Goal: Task Accomplishment & Management: Manage account settings

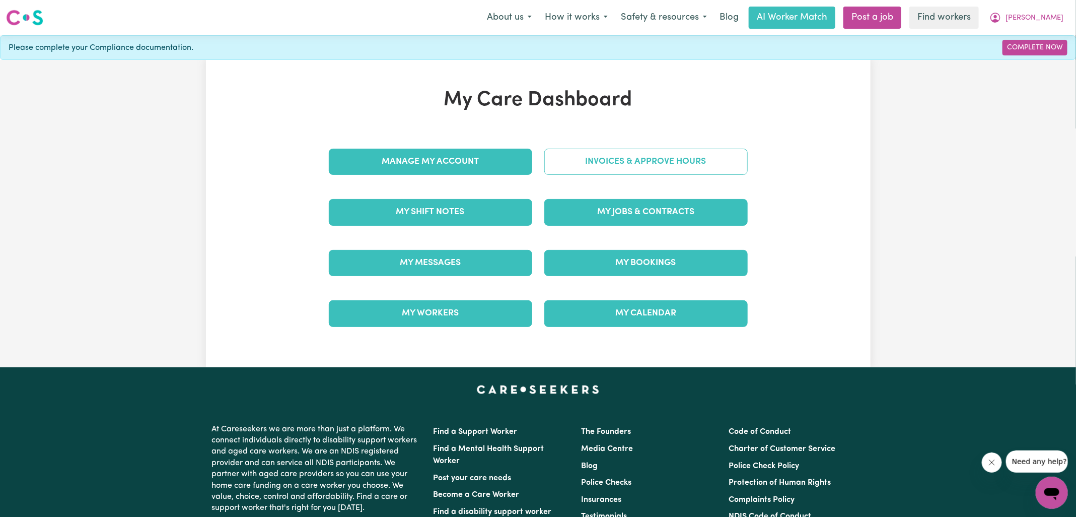
click at [594, 153] on link "Invoices & Approve Hours" at bounding box center [645, 162] width 203 height 26
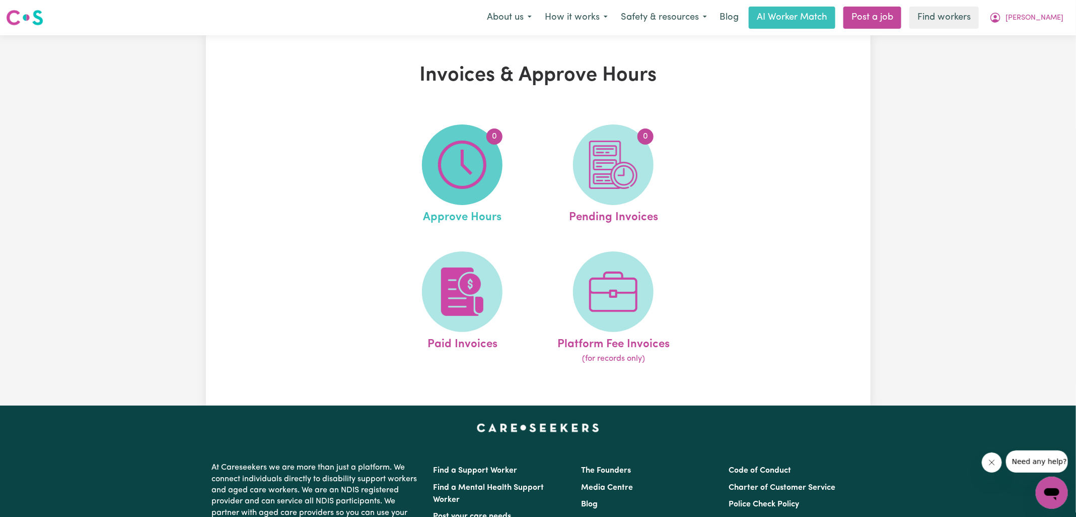
click at [484, 166] on img at bounding box center [462, 164] width 48 height 48
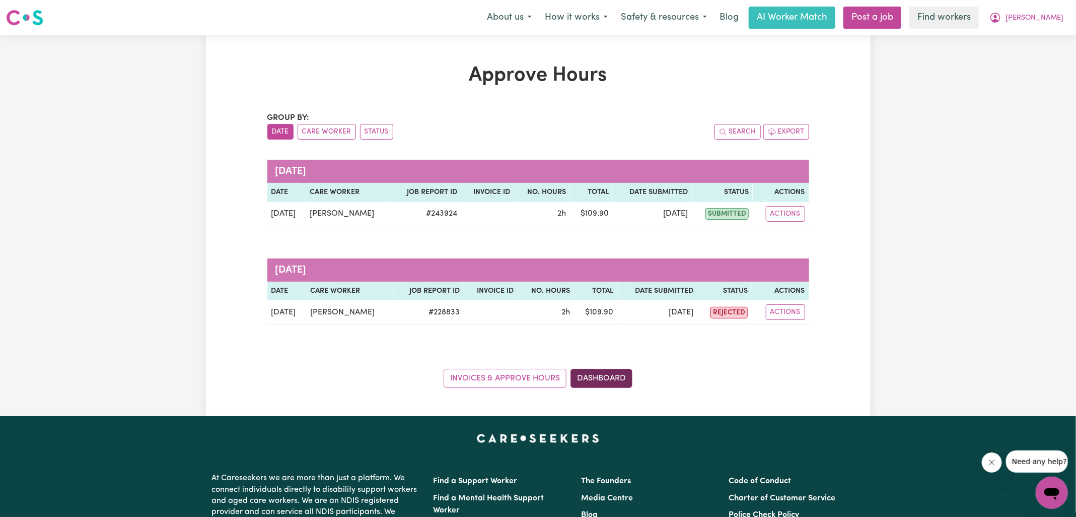
click at [594, 374] on link "Dashboard" at bounding box center [601, 378] width 62 height 19
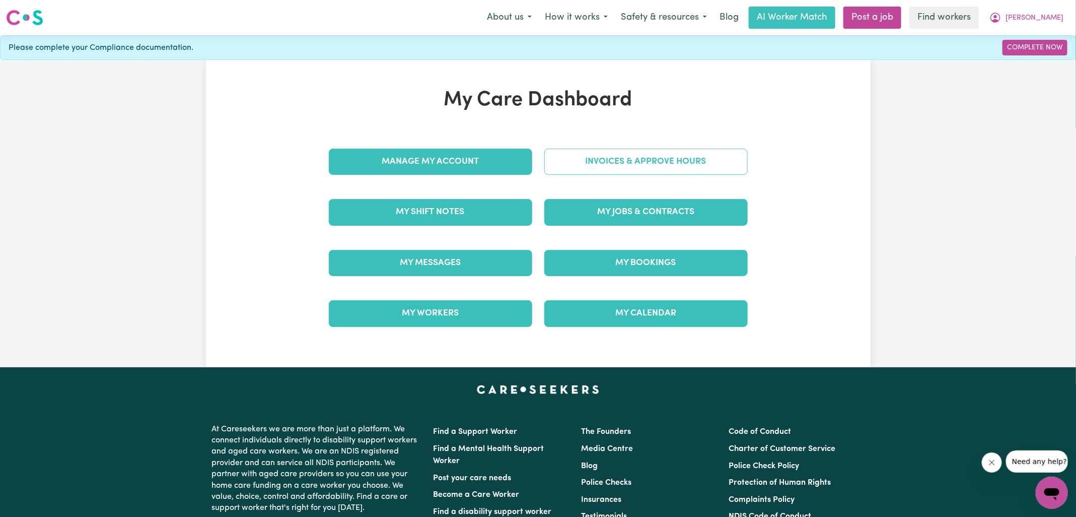
click at [601, 167] on link "Invoices & Approve Hours" at bounding box center [645, 162] width 203 height 26
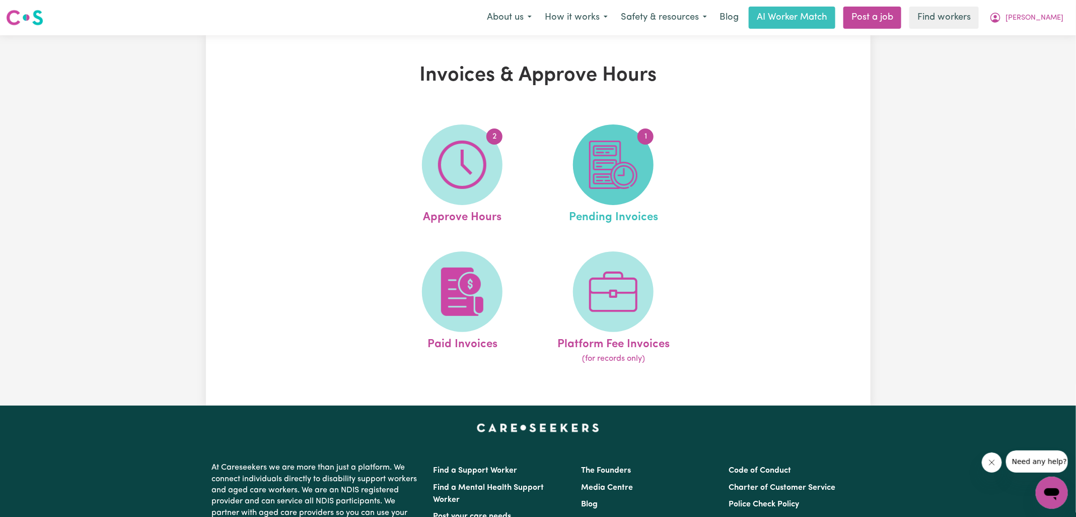
click at [628, 166] on img at bounding box center [613, 164] width 48 height 48
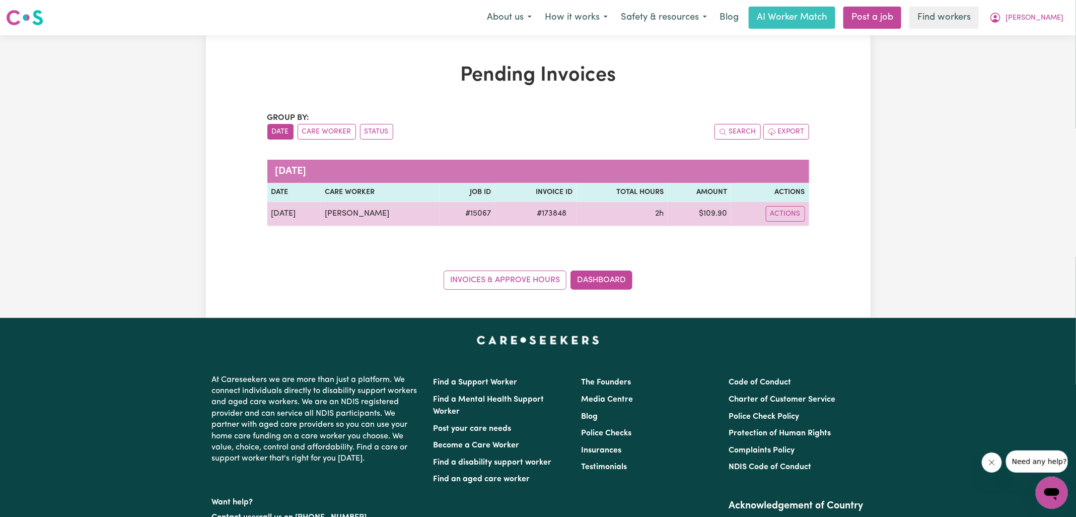
click at [537, 212] on span "# 173848" at bounding box center [552, 213] width 42 height 12
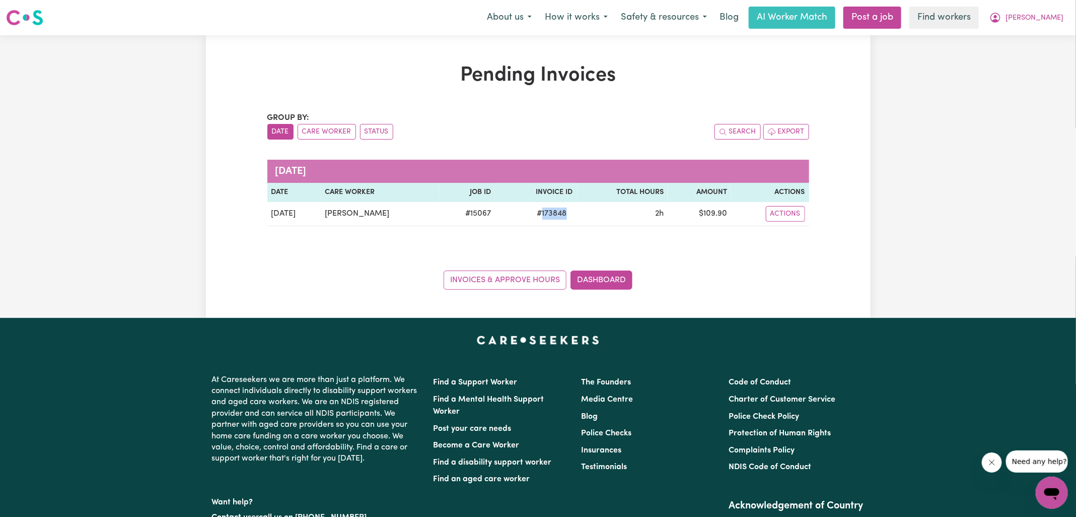
copy span "173848"
click at [602, 281] on link "Dashboard" at bounding box center [601, 279] width 62 height 19
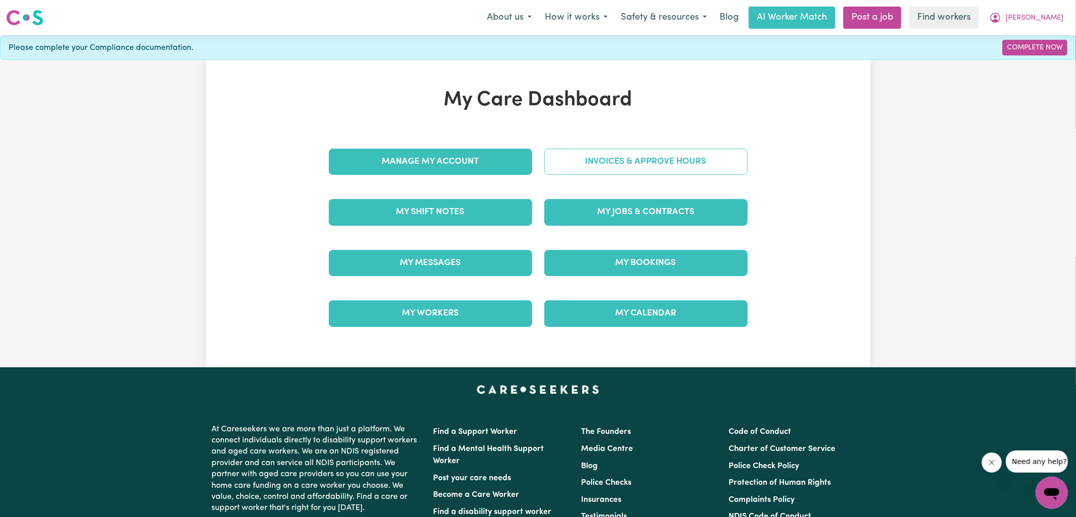
click at [616, 162] on link "Invoices & Approve Hours" at bounding box center [645, 162] width 203 height 26
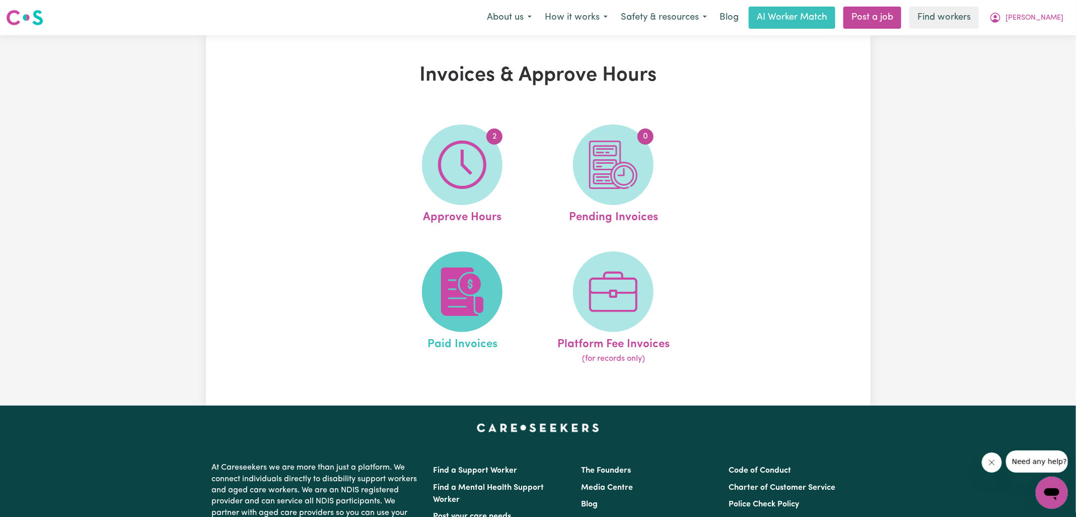
click at [467, 312] on img at bounding box center [462, 291] width 48 height 48
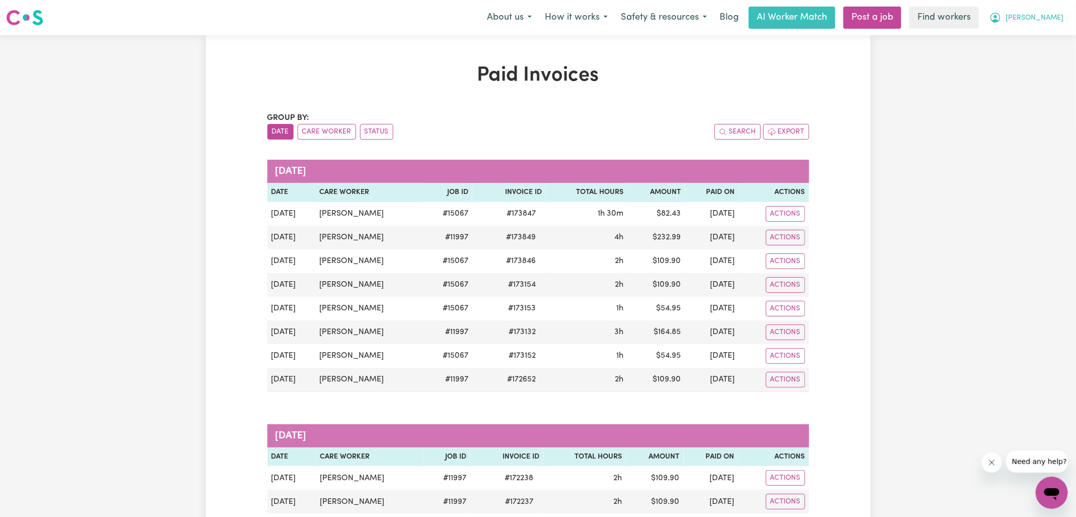
click at [1058, 19] on span "[PERSON_NAME]" at bounding box center [1034, 18] width 58 height 11
click at [1028, 33] on link "My Dashboard" at bounding box center [1030, 39] width 80 height 19
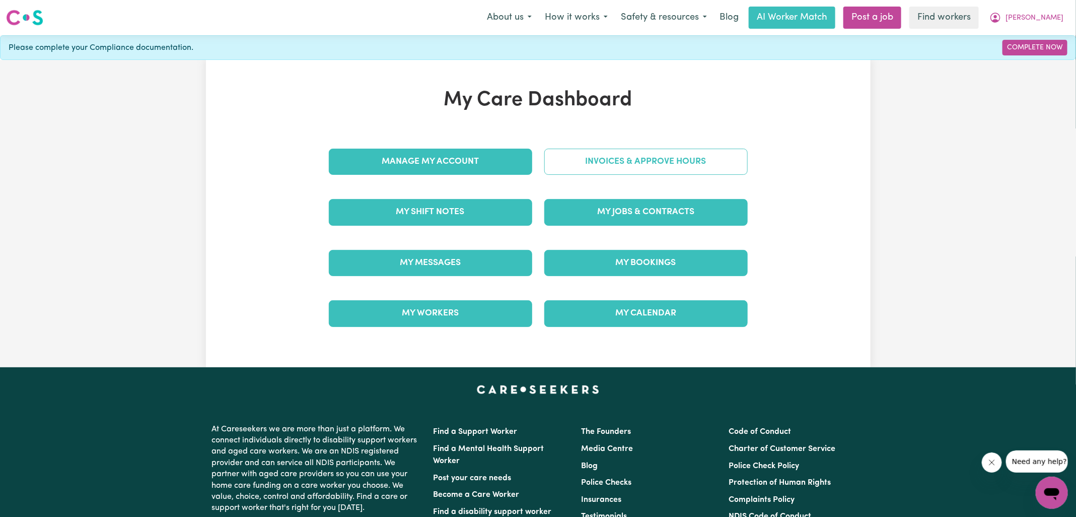
click at [630, 161] on link "Invoices & Approve Hours" at bounding box center [645, 162] width 203 height 26
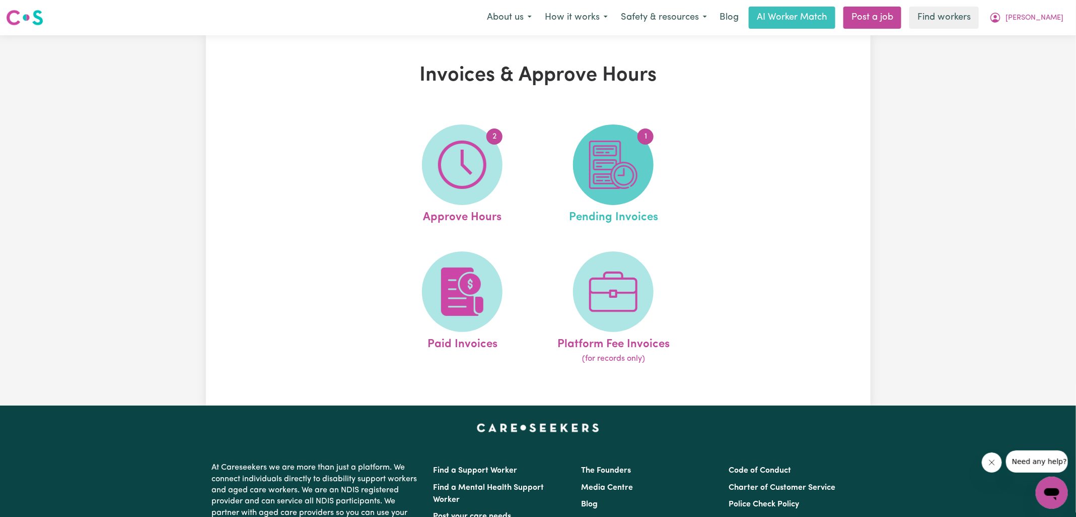
click at [586, 183] on span "1" at bounding box center [613, 164] width 81 height 81
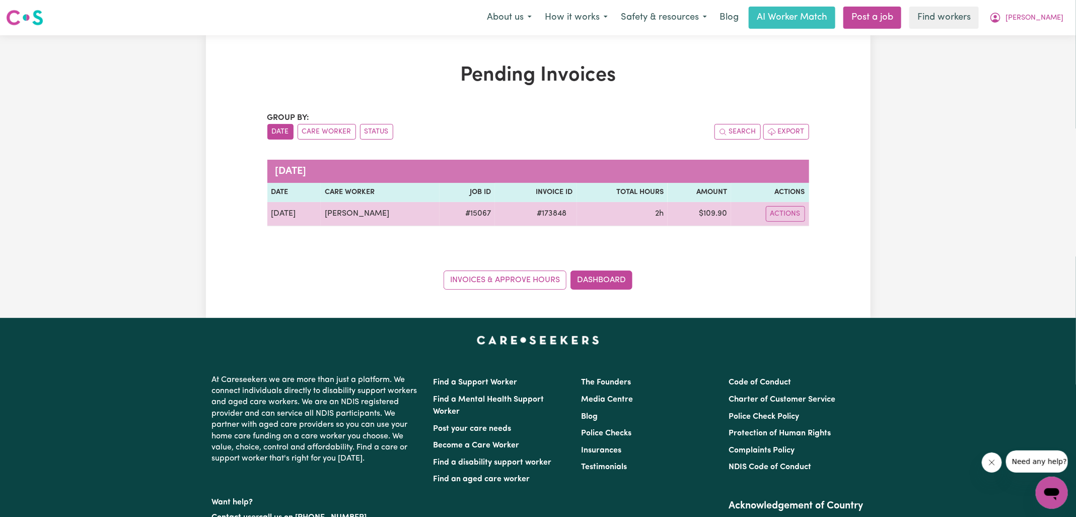
click at [544, 211] on span "# 173848" at bounding box center [552, 213] width 42 height 12
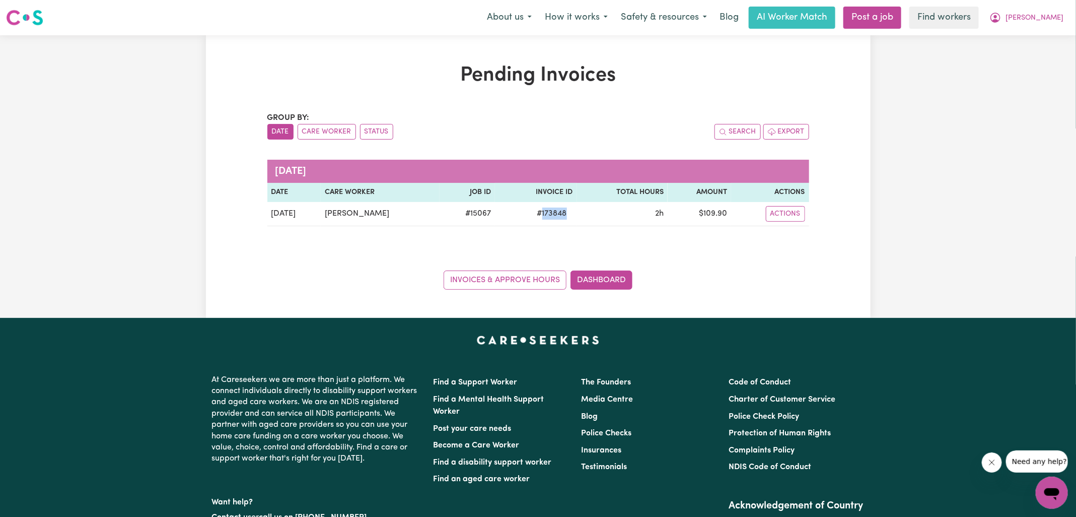
copy span "173848"
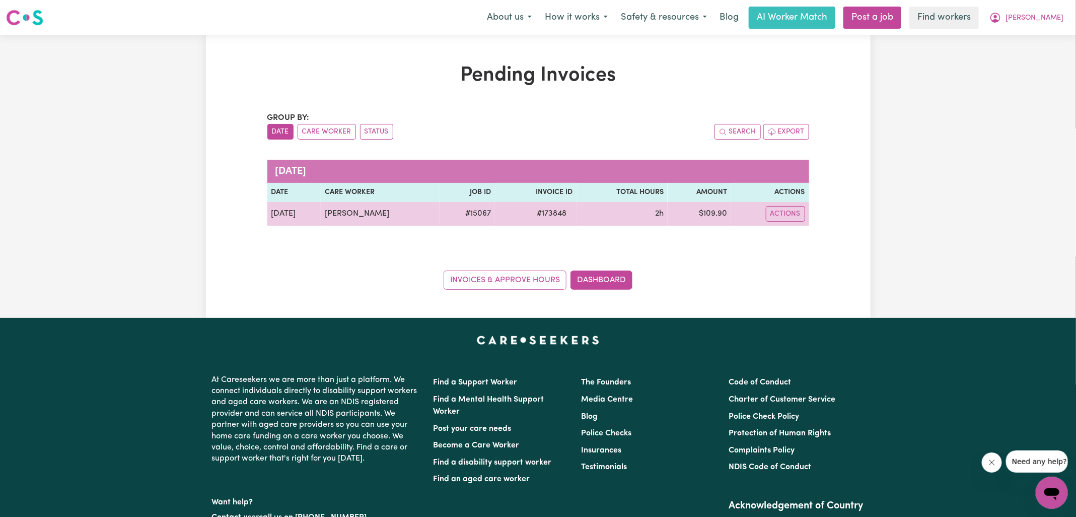
click at [709, 212] on td "$ 109.90" at bounding box center [699, 214] width 63 height 24
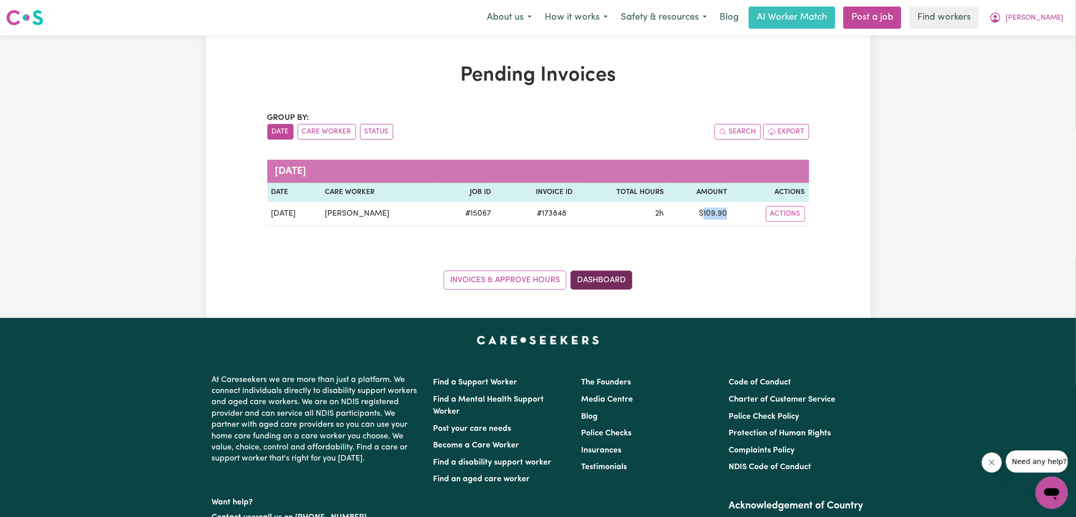
click at [622, 274] on link "Dashboard" at bounding box center [601, 279] width 62 height 19
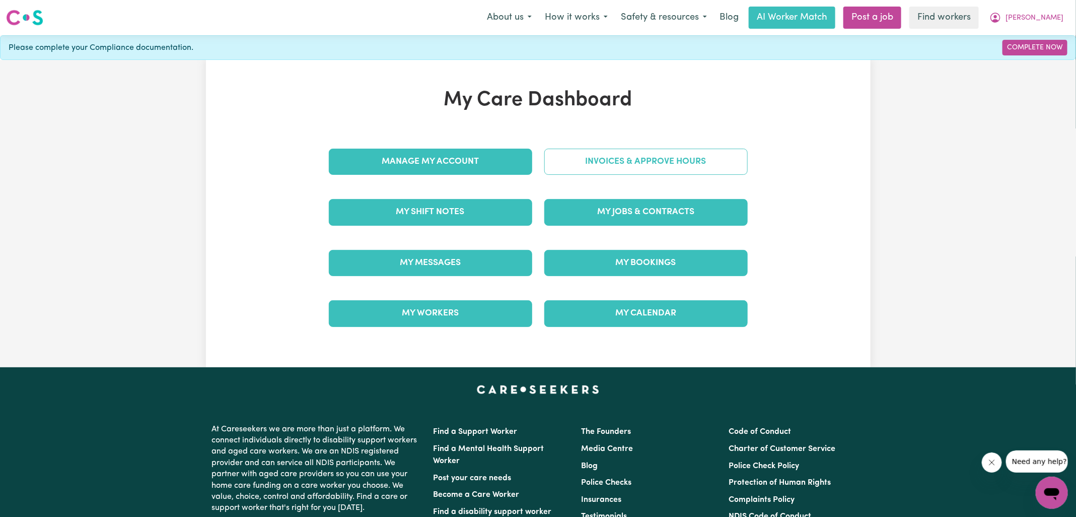
click at [620, 155] on link "Invoices & Approve Hours" at bounding box center [645, 162] width 203 height 26
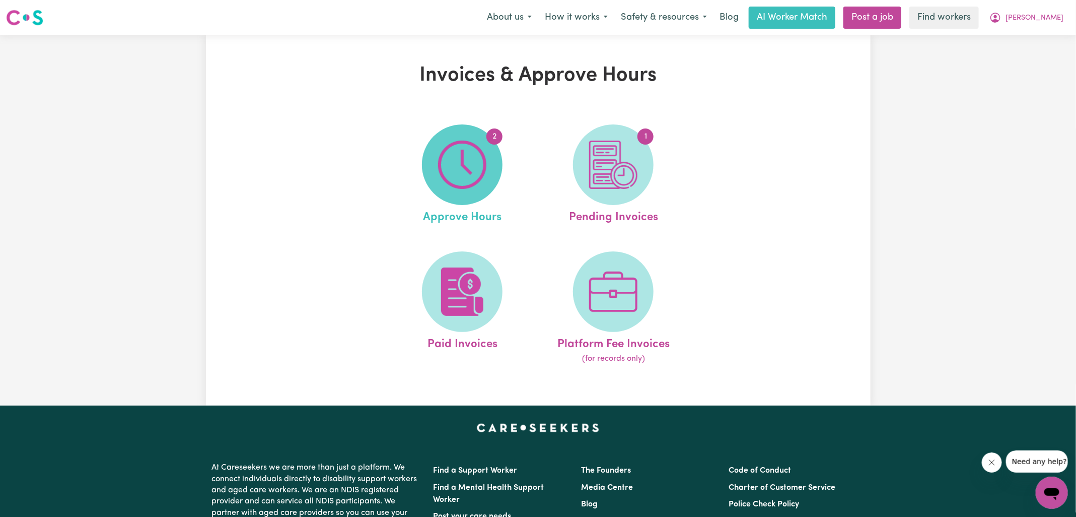
click at [466, 192] on span "2" at bounding box center [462, 164] width 81 height 81
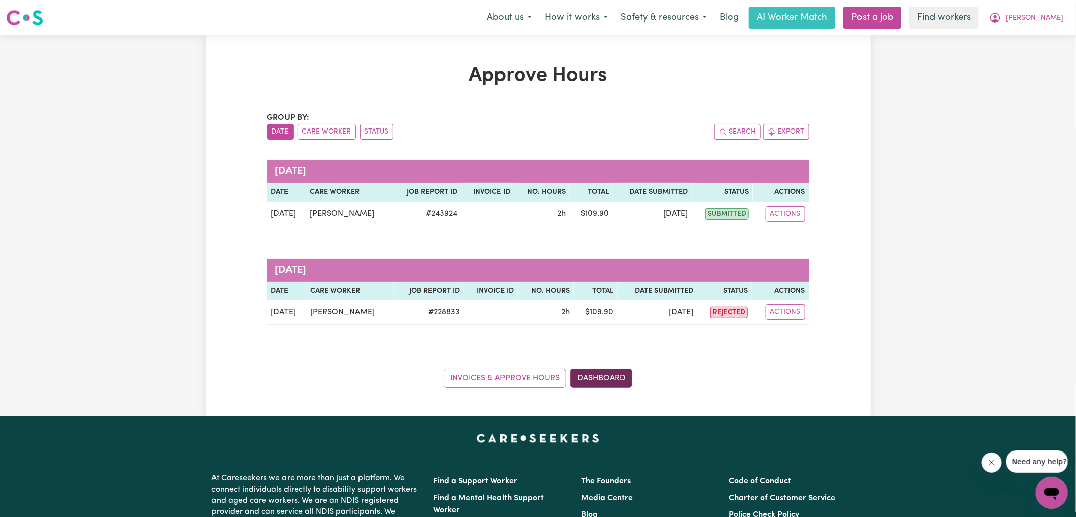
click at [626, 369] on link "Dashboard" at bounding box center [601, 378] width 62 height 19
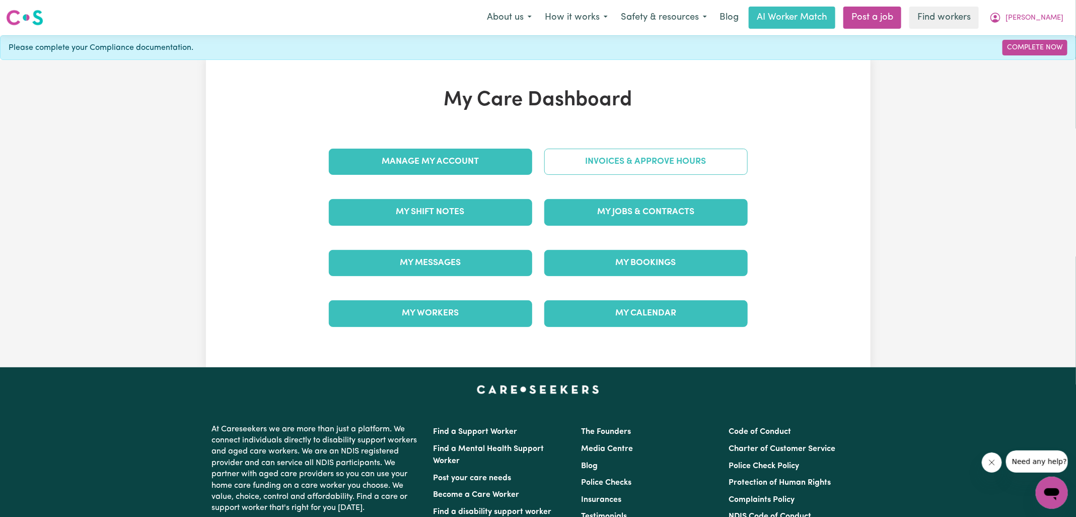
click at [644, 160] on link "Invoices & Approve Hours" at bounding box center [645, 162] width 203 height 26
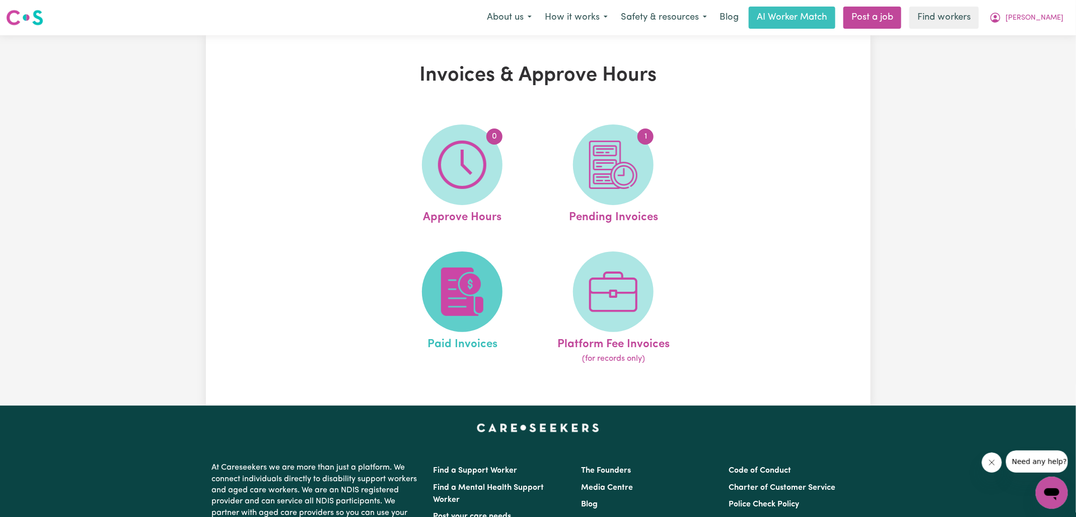
click at [482, 271] on img at bounding box center [462, 291] width 48 height 48
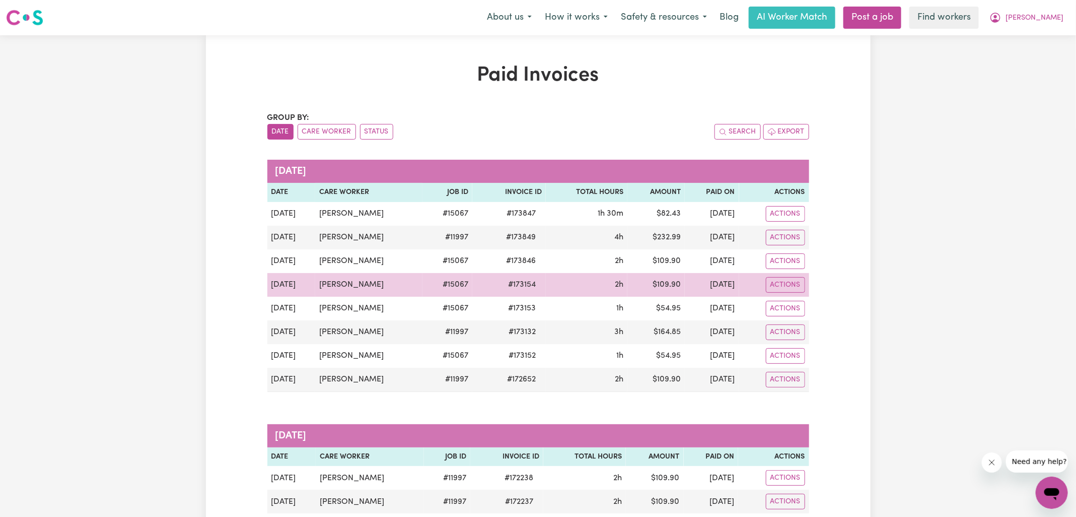
click at [502, 283] on span "# 173154" at bounding box center [522, 284] width 40 height 12
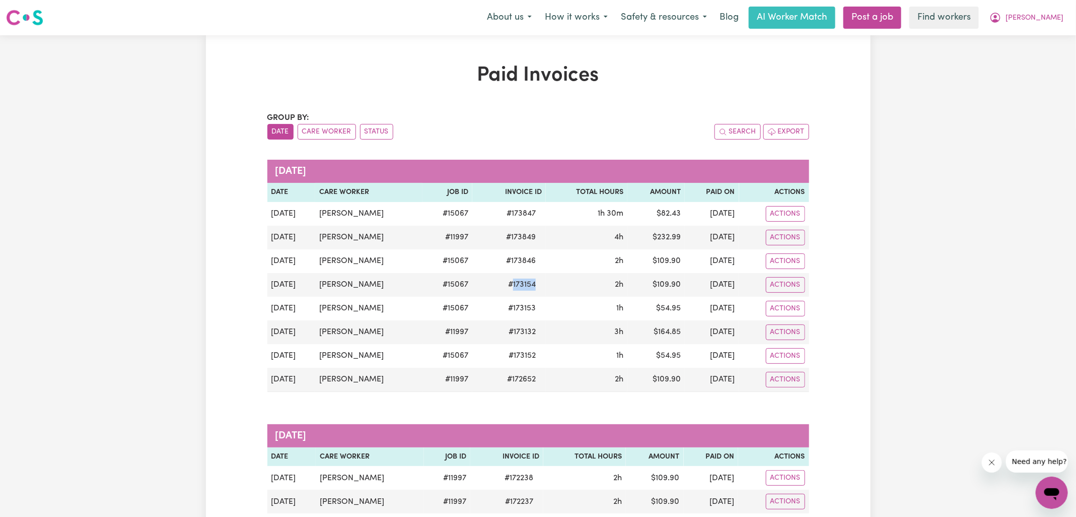
copy span "173154"
click at [381, 131] on button "Status" at bounding box center [376, 132] width 33 height 16
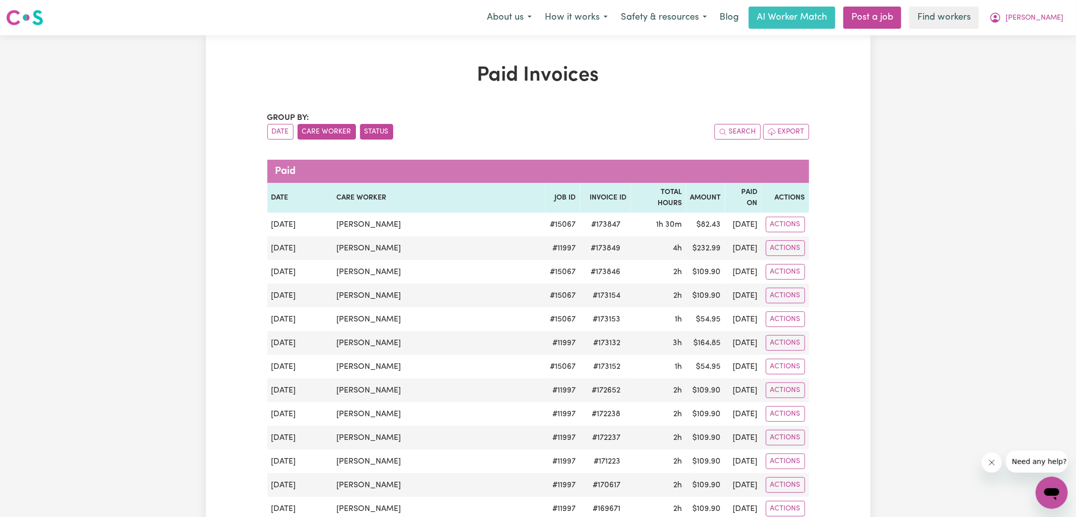
click at [314, 130] on button "Care Worker" at bounding box center [327, 132] width 58 height 16
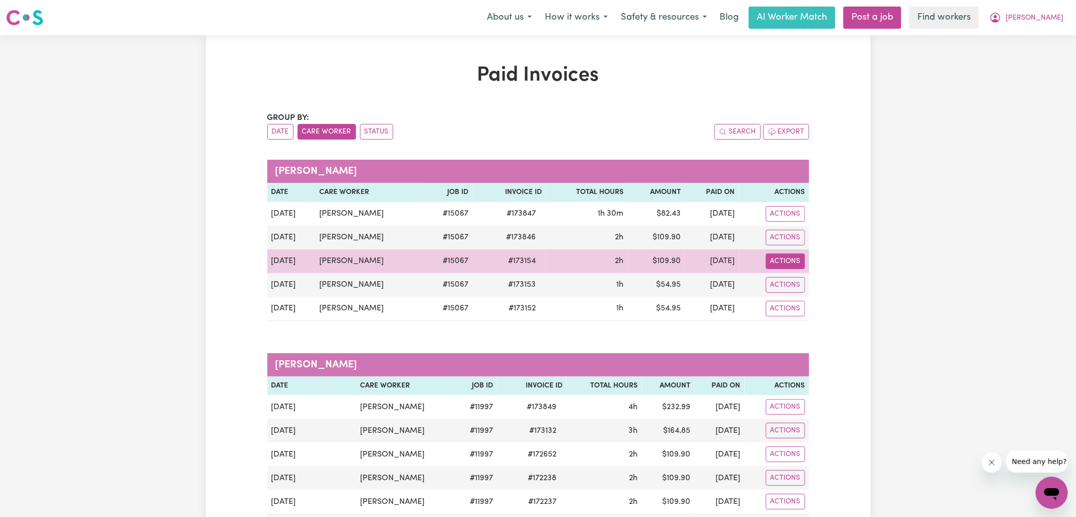
click at [778, 263] on button "Actions" at bounding box center [785, 261] width 39 height 16
click at [796, 285] on link "Download Invoice" at bounding box center [836, 284] width 142 height 20
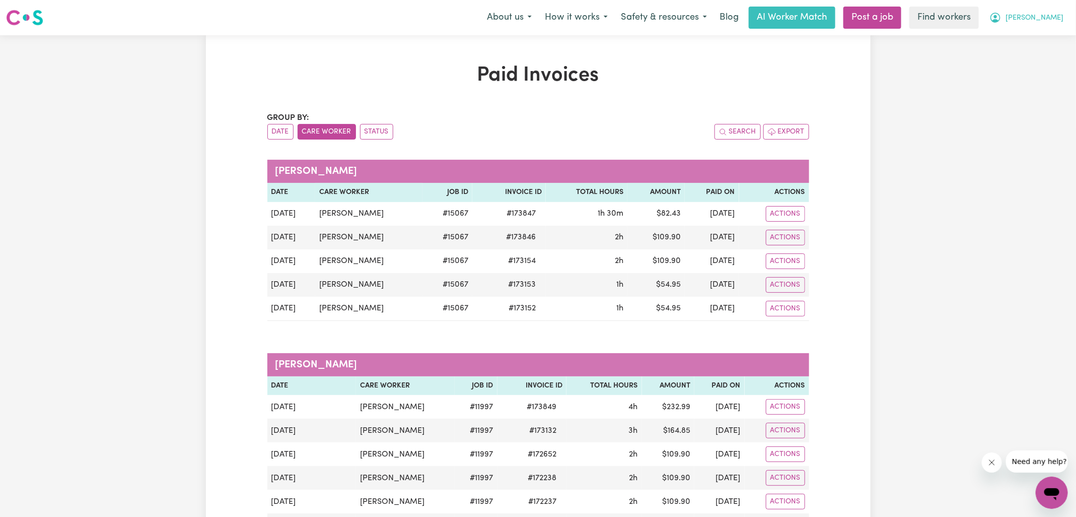
click at [1046, 14] on span "[PERSON_NAME]" at bounding box center [1034, 18] width 58 height 11
click at [1035, 33] on link "My Dashboard" at bounding box center [1030, 39] width 80 height 19
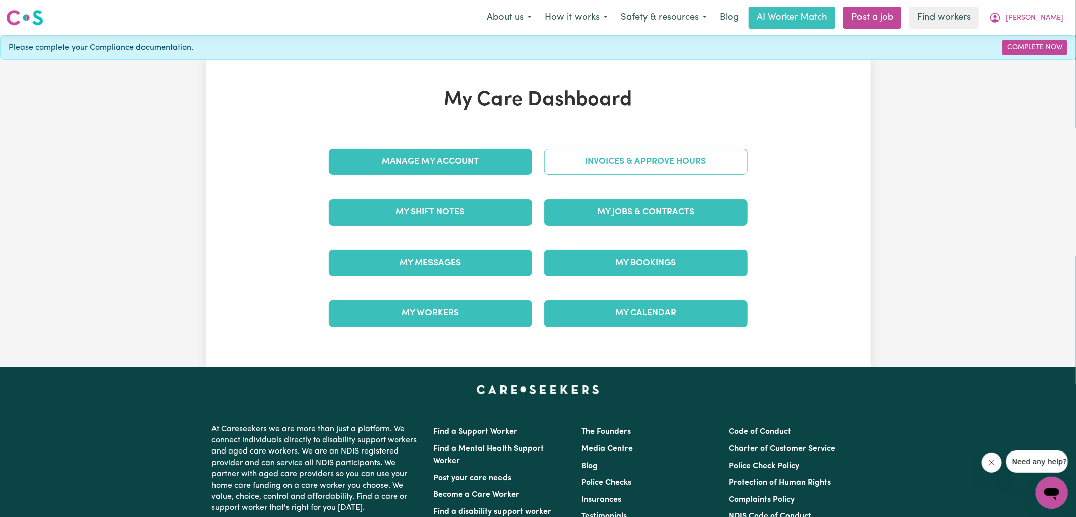
click at [602, 159] on link "Invoices & Approve Hours" at bounding box center [645, 162] width 203 height 26
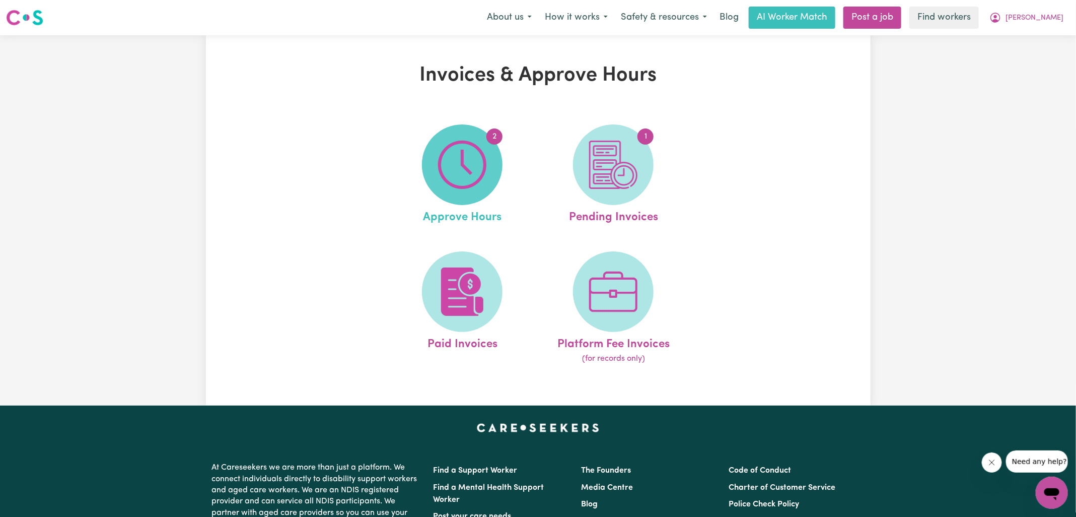
click at [440, 180] on img at bounding box center [462, 164] width 48 height 48
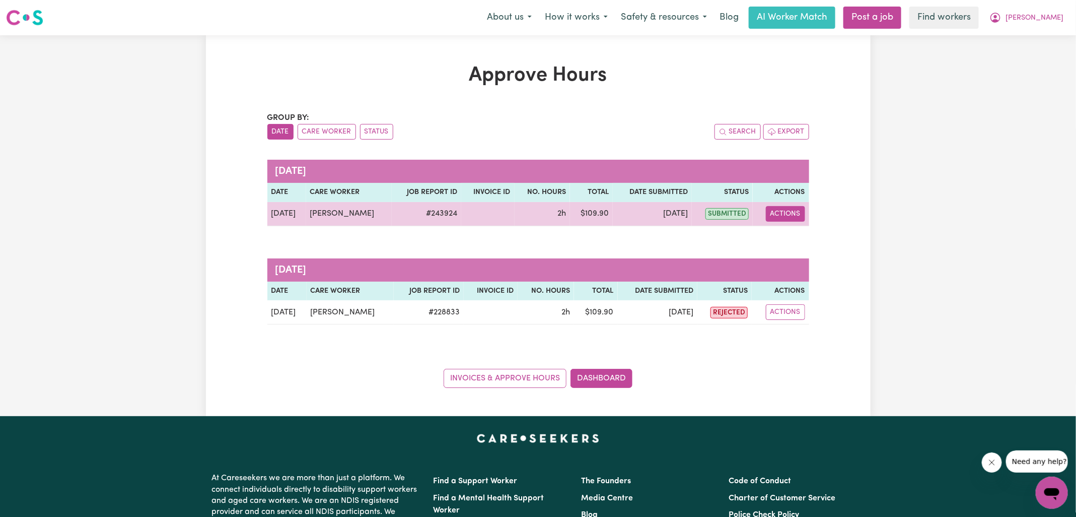
click at [770, 211] on button "Actions" at bounding box center [785, 214] width 39 height 16
click at [786, 228] on link "View Job Report" at bounding box center [811, 237] width 86 height 20
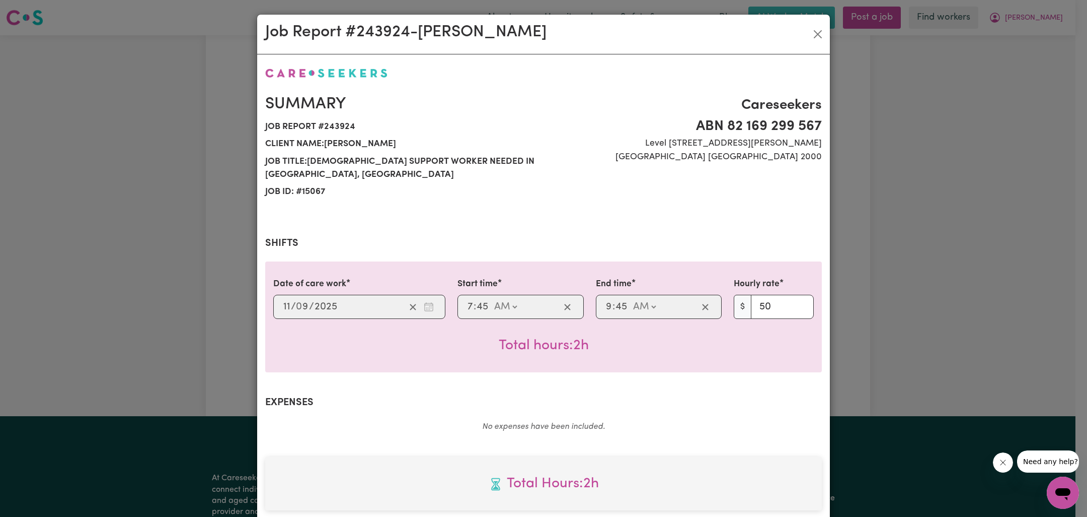
scroll to position [258, 0]
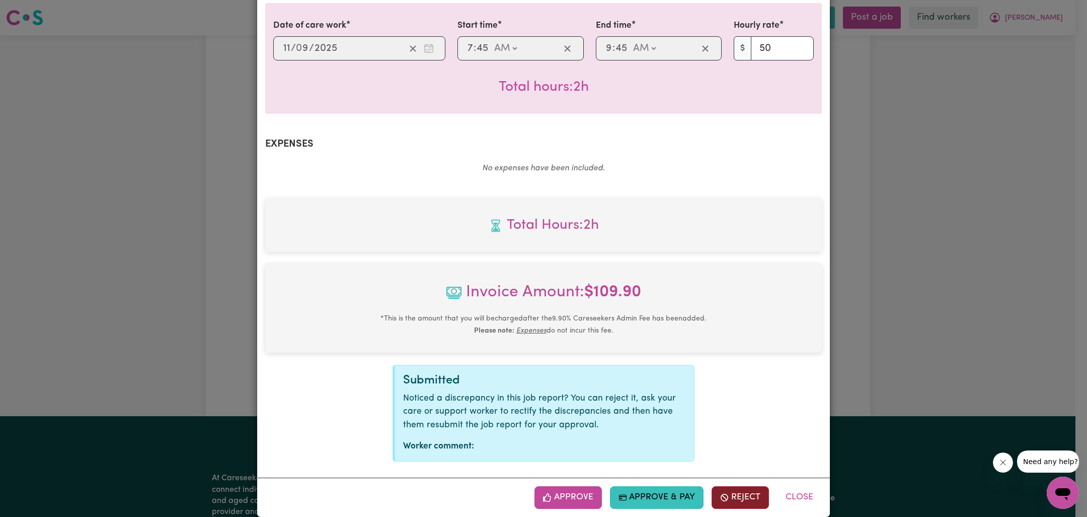
click at [734, 486] on button "Reject" at bounding box center [740, 497] width 57 height 22
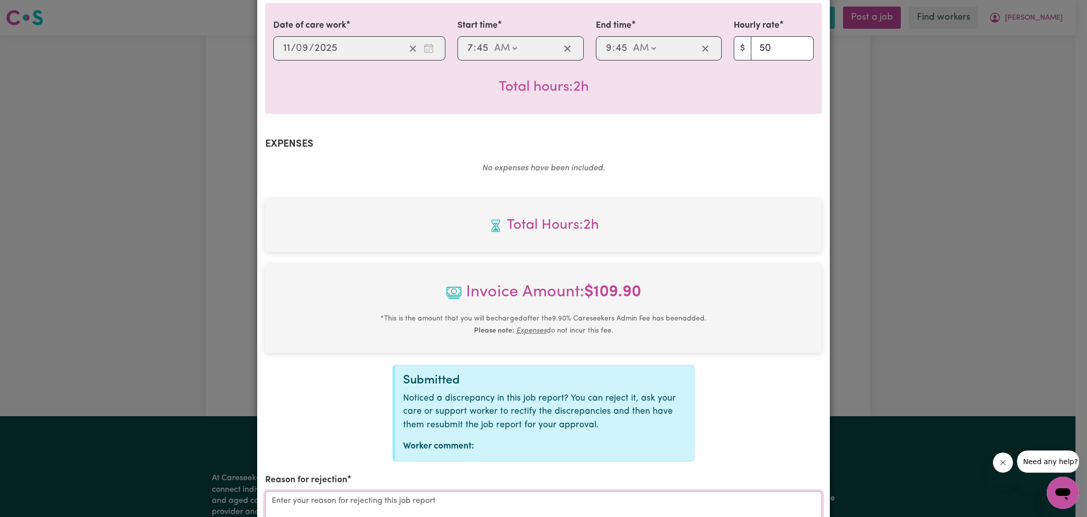
paste textarea "173154"
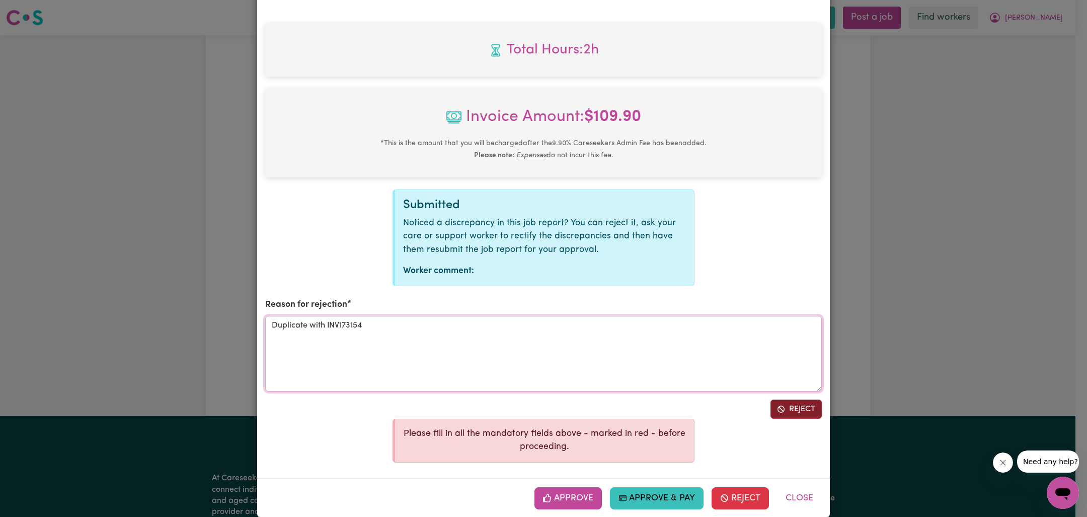
type textarea "Duplicate with INV173154"
click at [787, 399] on button "Reject" at bounding box center [796, 408] width 51 height 19
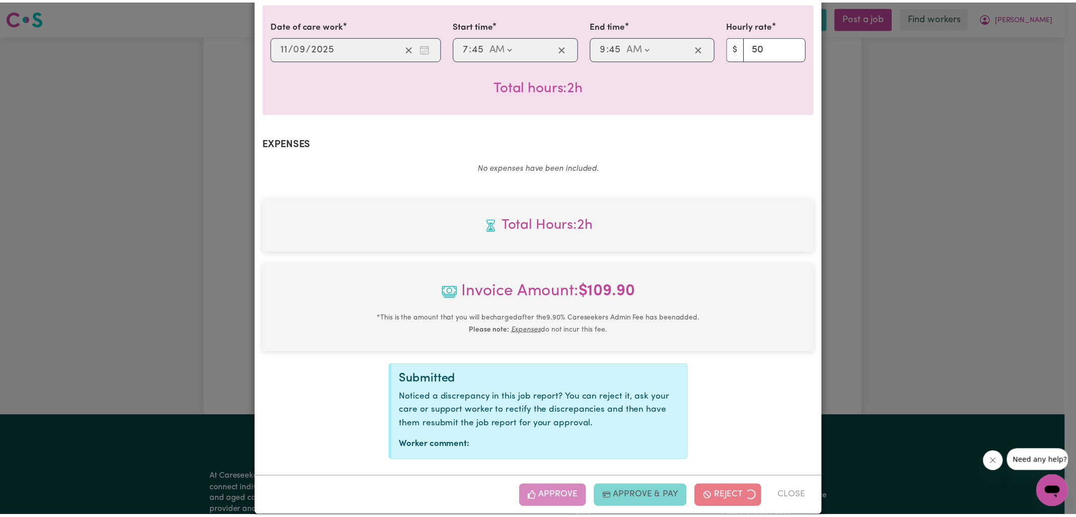
scroll to position [158, 0]
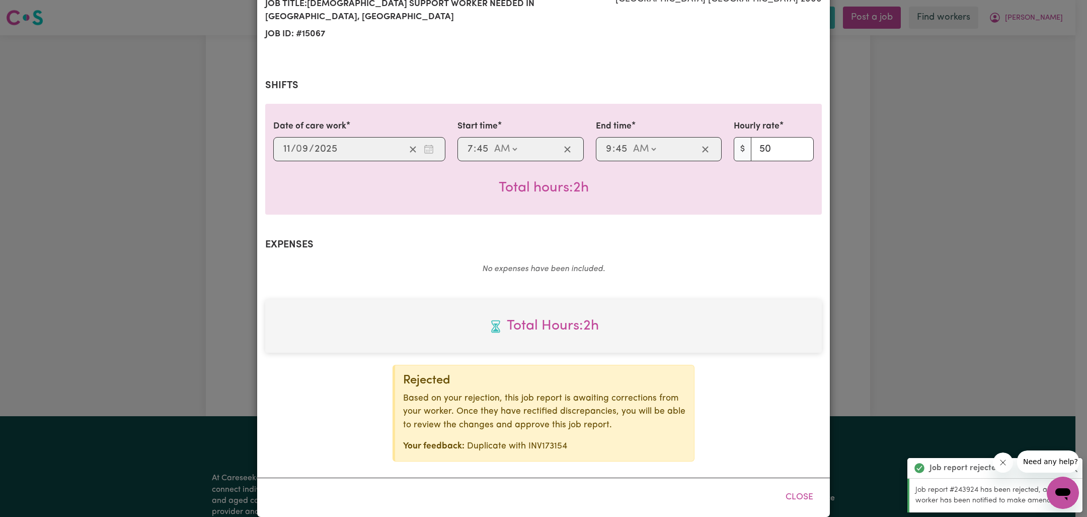
click at [948, 189] on div "Job Report # 243924 - [PERSON_NAME] Summary Job report # 243924 Client name: [P…" at bounding box center [543, 258] width 1087 height 517
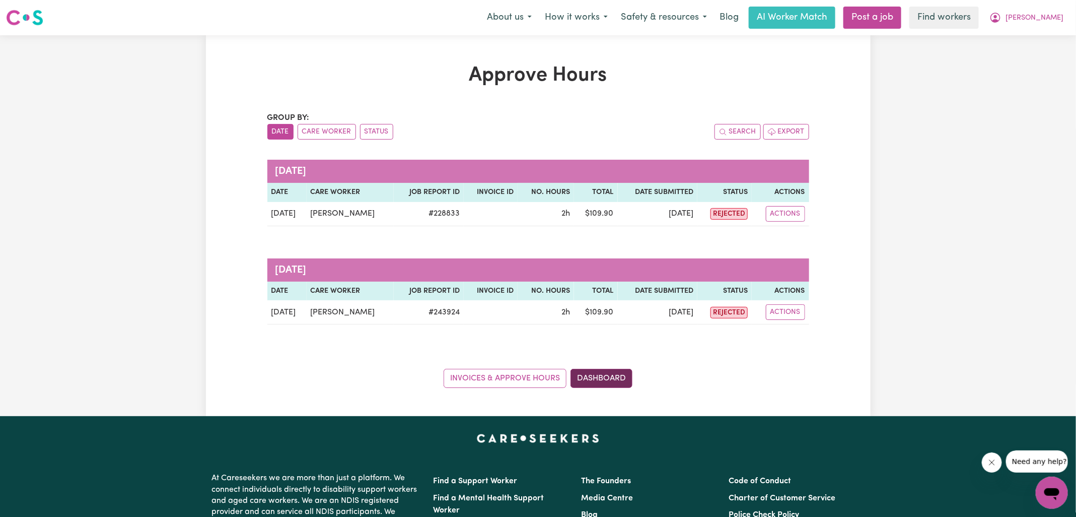
click at [601, 378] on link "Dashboard" at bounding box center [601, 378] width 62 height 19
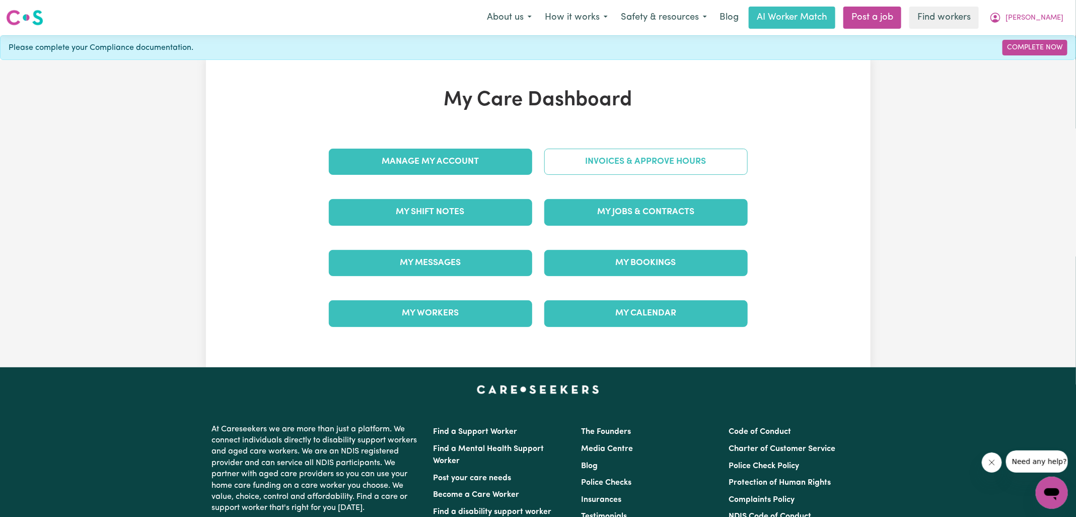
click at [593, 161] on link "Invoices & Approve Hours" at bounding box center [645, 162] width 203 height 26
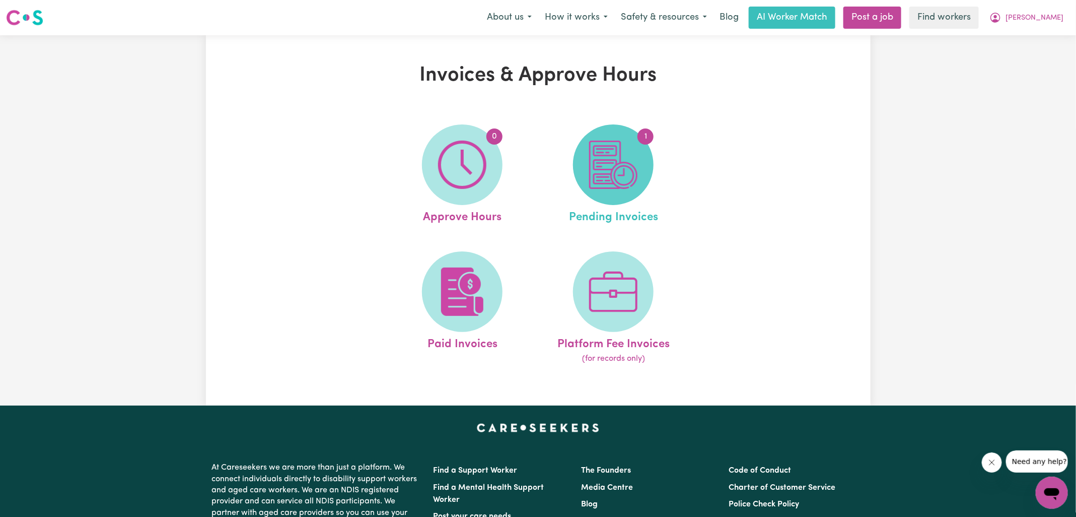
click at [598, 189] on span "1" at bounding box center [613, 164] width 81 height 81
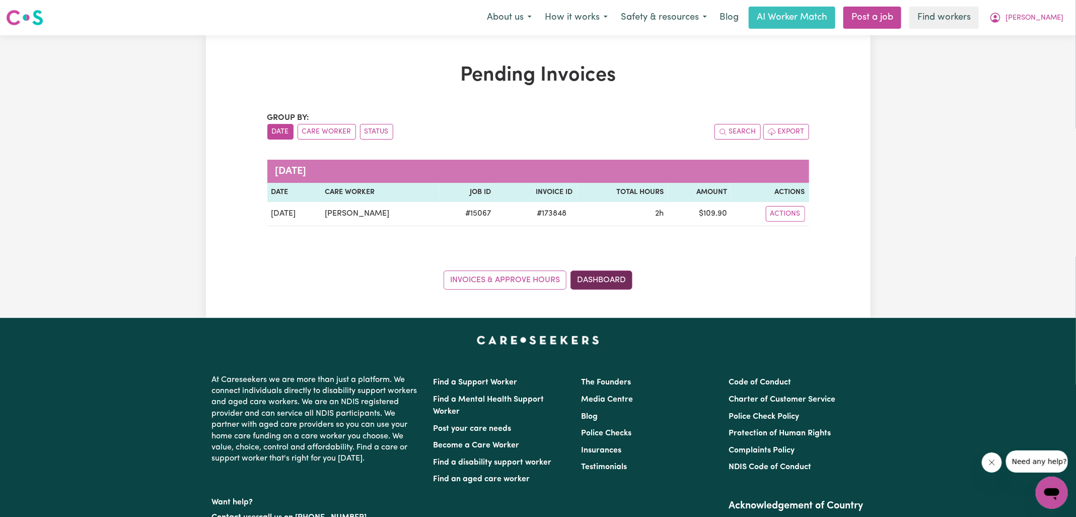
click at [596, 281] on link "Dashboard" at bounding box center [601, 279] width 62 height 19
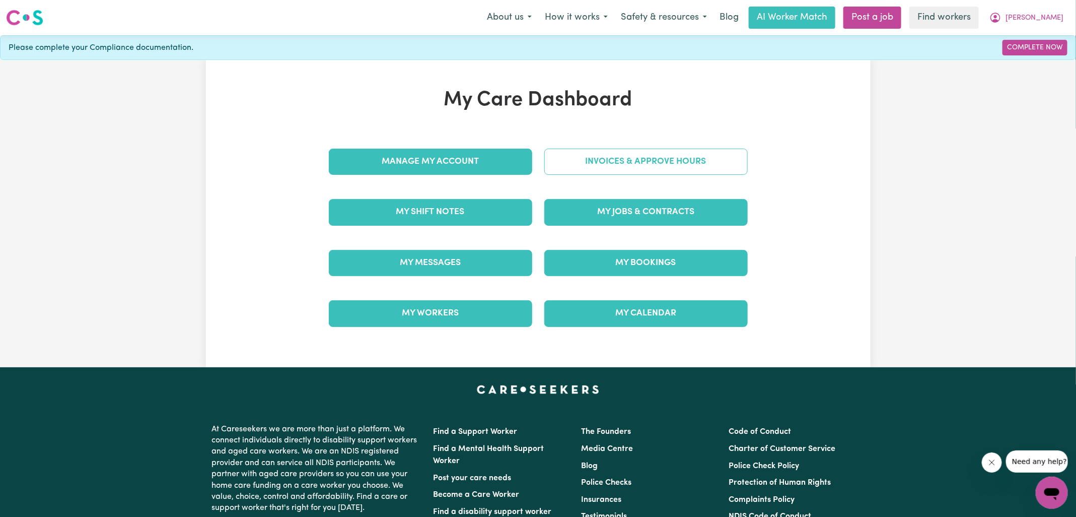
click at [568, 156] on link "Invoices & Approve Hours" at bounding box center [645, 162] width 203 height 26
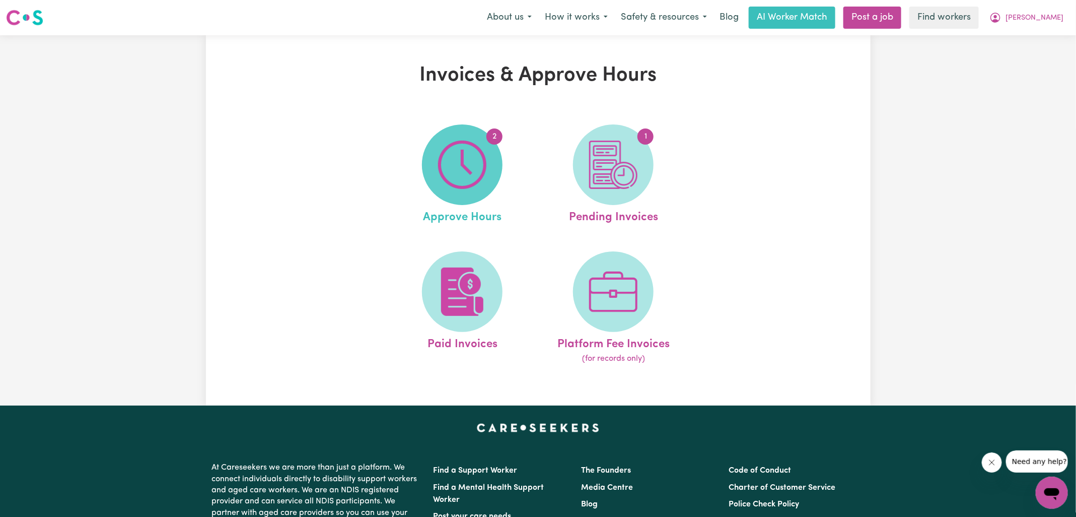
click at [479, 189] on span "2" at bounding box center [462, 164] width 81 height 81
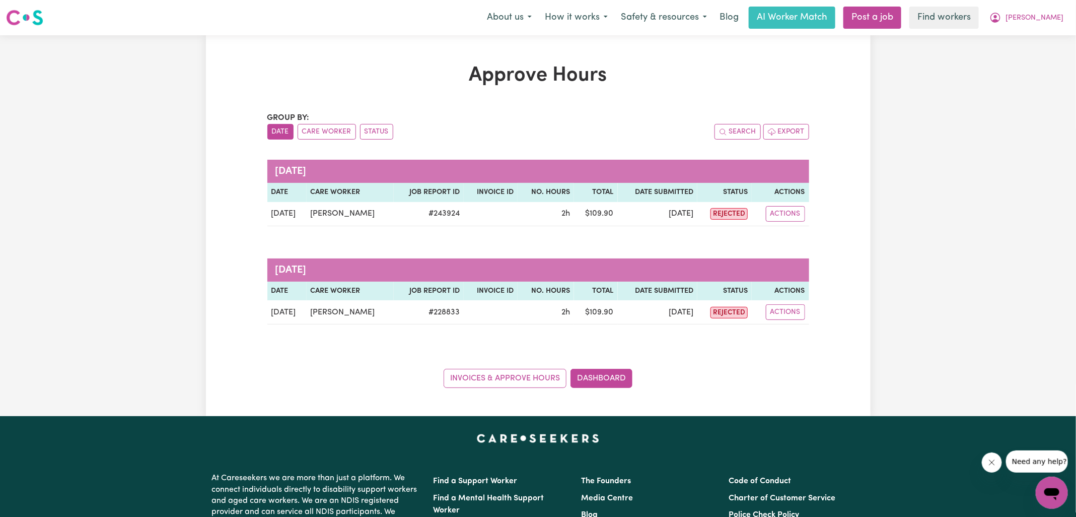
click at [268, 44] on div "Approve Hours Group by: Date Care Worker Status Search Export [DATE] Date Care …" at bounding box center [538, 225] width 665 height 381
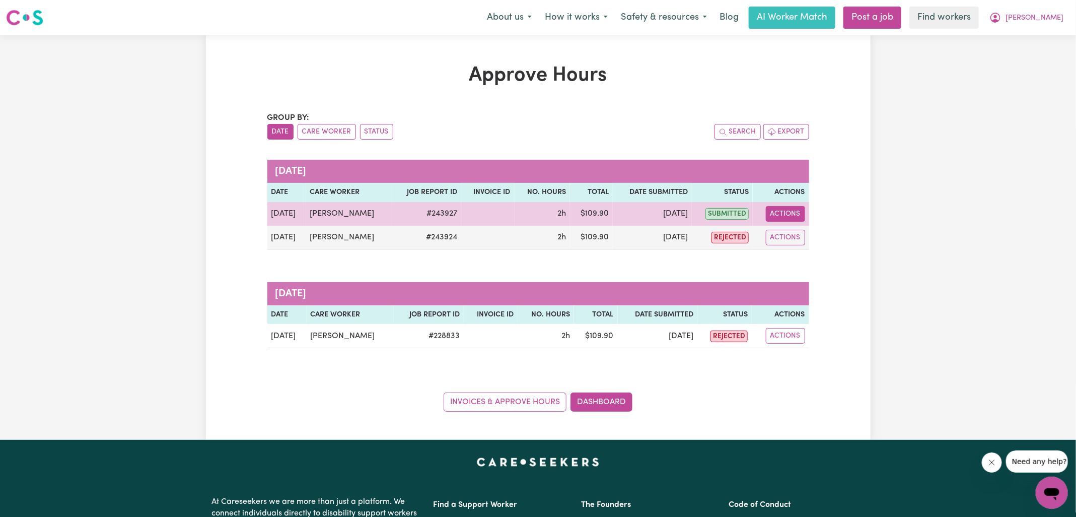
click at [786, 215] on button "Actions" at bounding box center [785, 214] width 39 height 16
click at [792, 235] on link "View Job Report" at bounding box center [811, 237] width 86 height 20
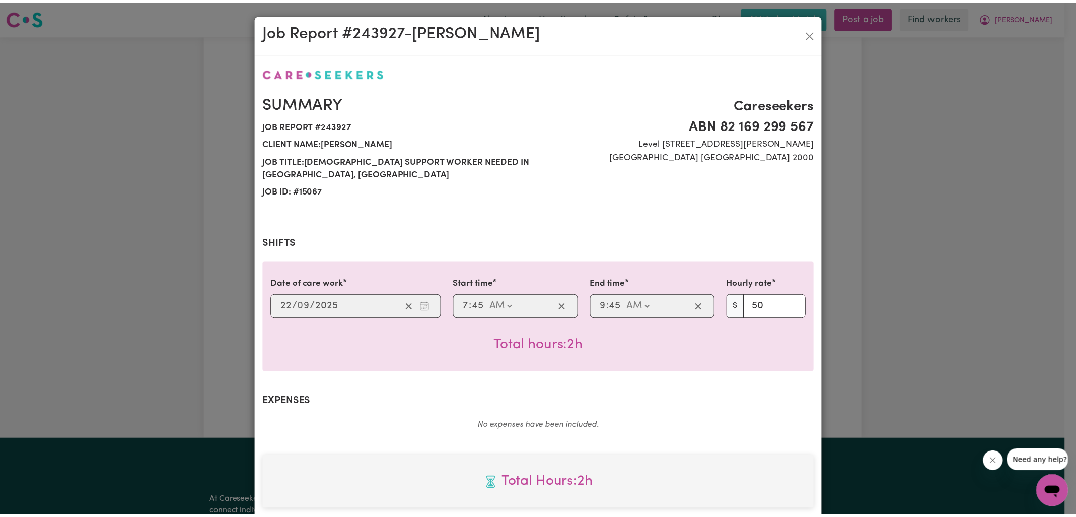
scroll to position [258, 0]
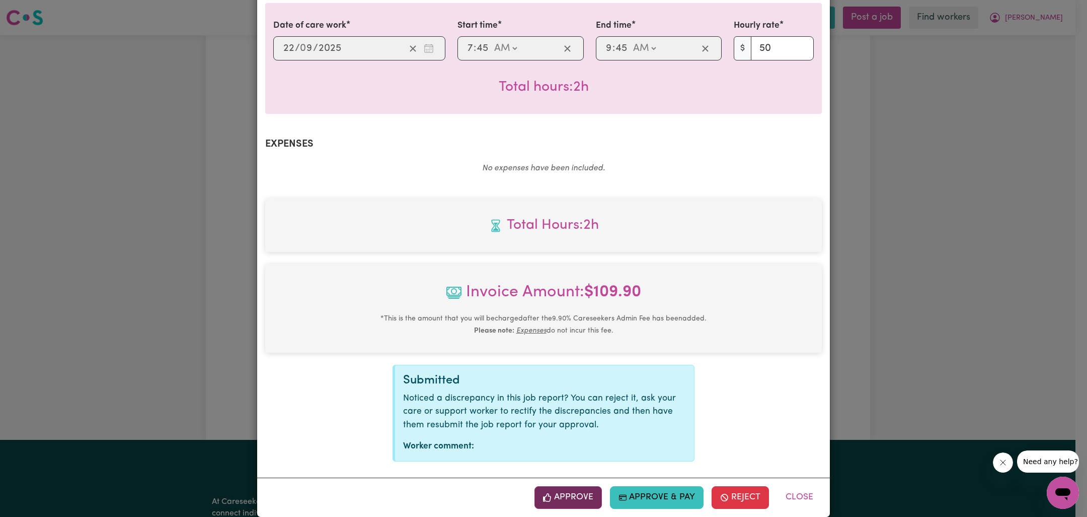
click at [564, 486] on button "Approve" at bounding box center [568, 497] width 67 height 22
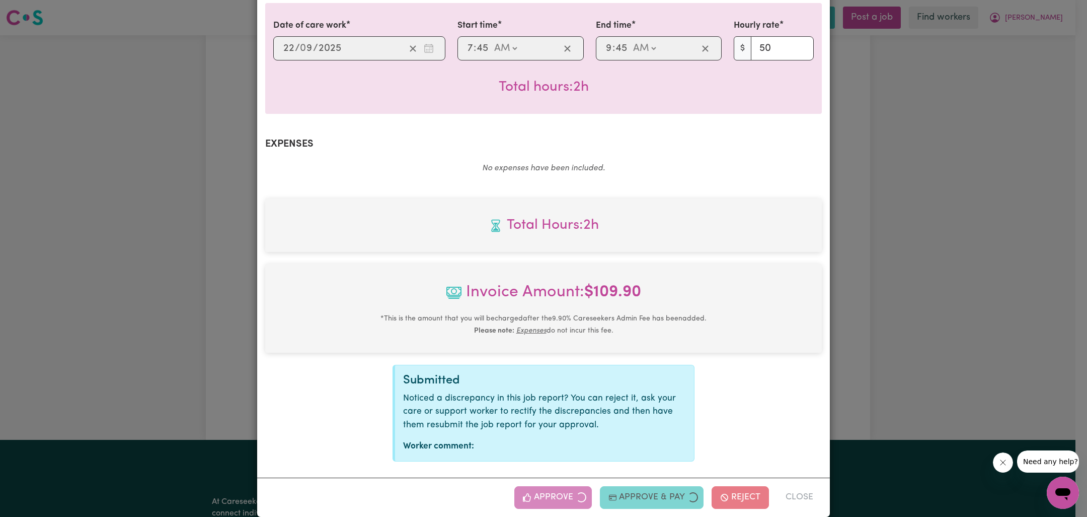
click at [948, 205] on div "Job Report # 243927 - Celina West Summary Job report # 243927 Client name: Grah…" at bounding box center [543, 258] width 1087 height 517
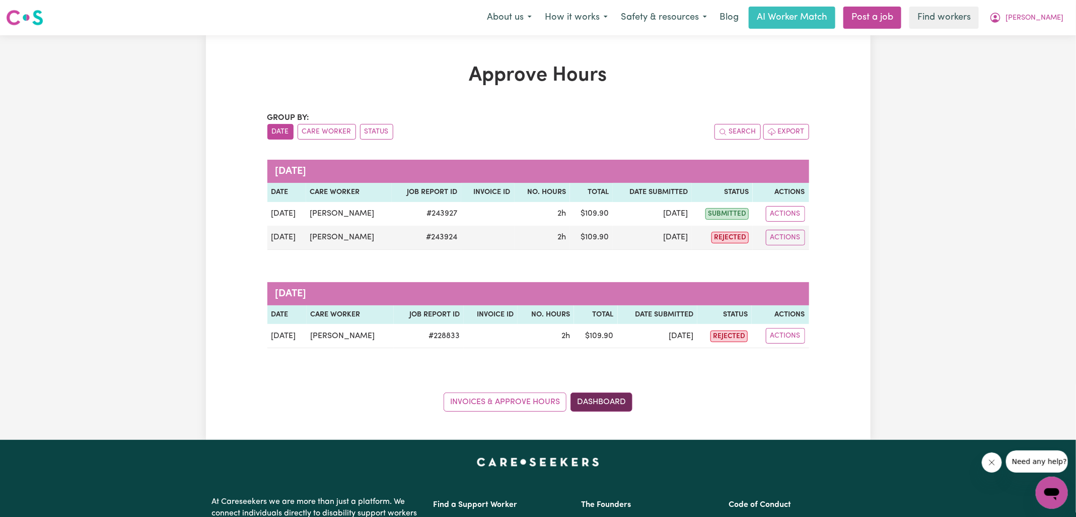
click at [608, 392] on link "Dashboard" at bounding box center [601, 401] width 62 height 19
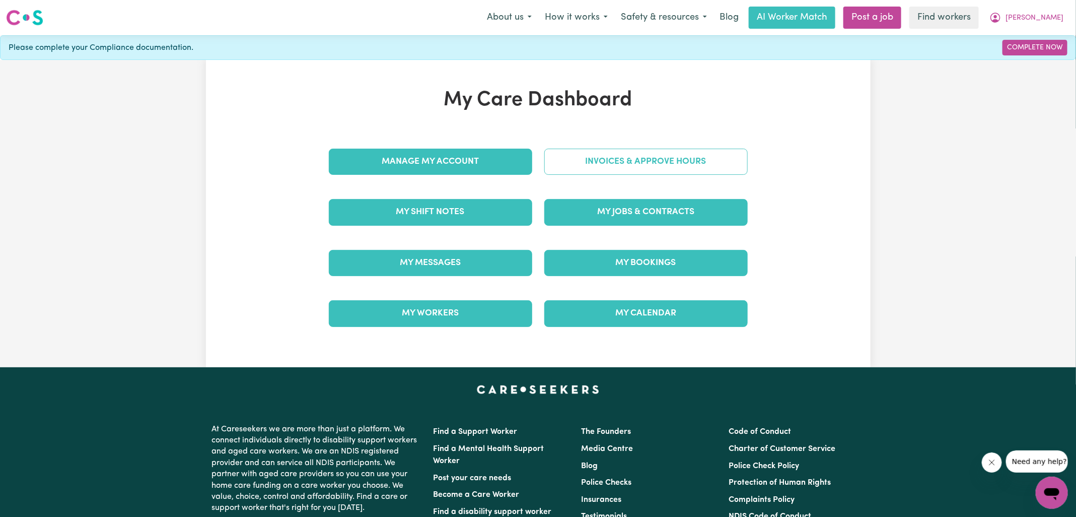
click at [577, 156] on link "Invoices & Approve Hours" at bounding box center [645, 162] width 203 height 26
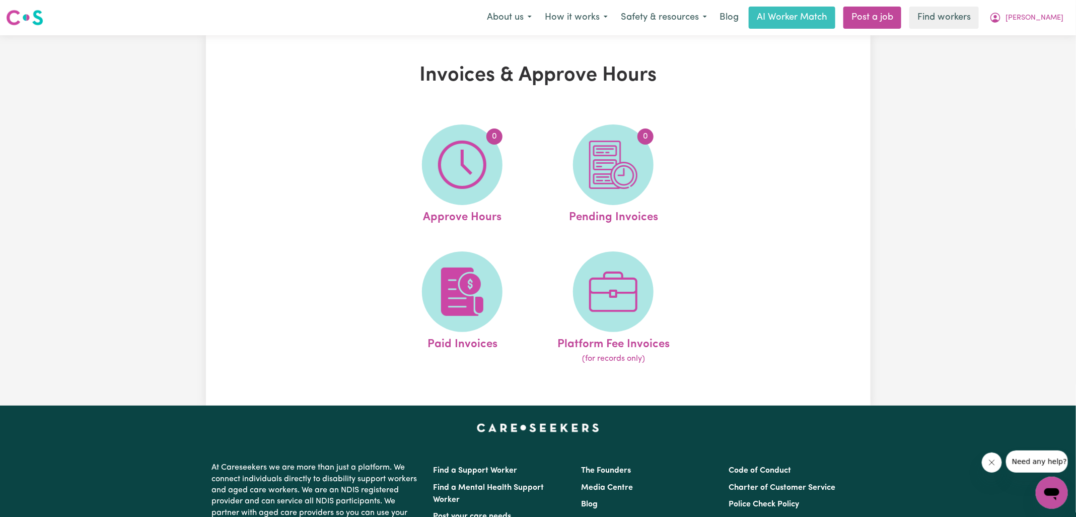
click at [577, 156] on span "0" at bounding box center [613, 164] width 81 height 81
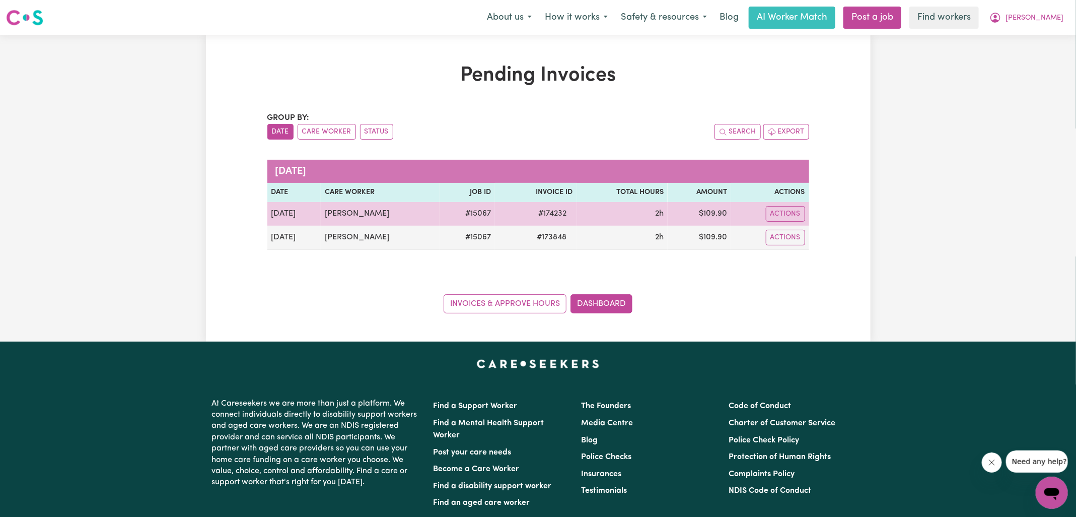
click at [549, 210] on span "# 174232" at bounding box center [553, 213] width 40 height 12
copy span "174232"
click at [710, 213] on td "$ 109.90" at bounding box center [699, 214] width 63 height 24
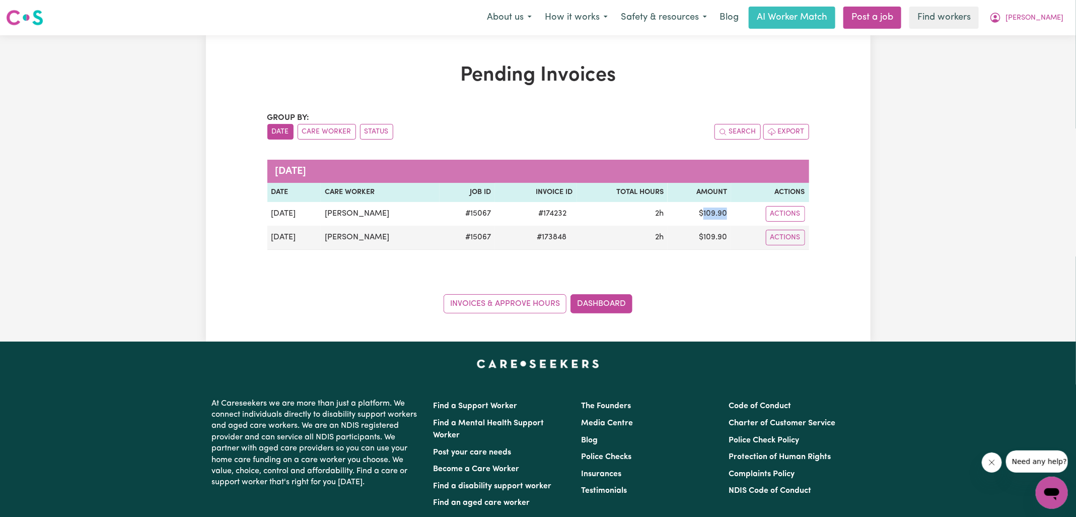
copy td "109.90"
click at [1001, 18] on icon "My Account" at bounding box center [995, 18] width 12 height 12
click at [1026, 57] on link "Logout" at bounding box center [1030, 57] width 80 height 19
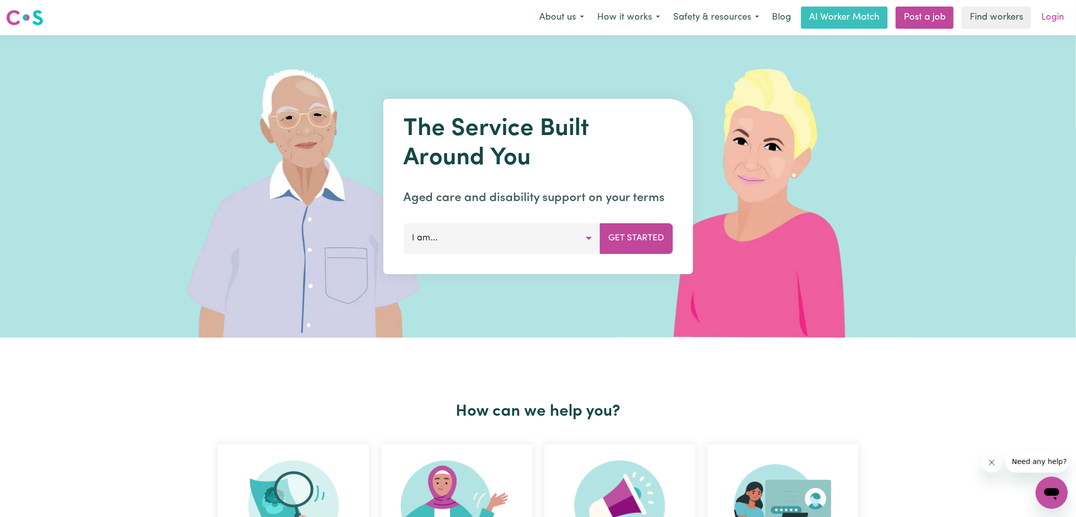
click at [1048, 15] on link "Login" at bounding box center [1052, 18] width 35 height 22
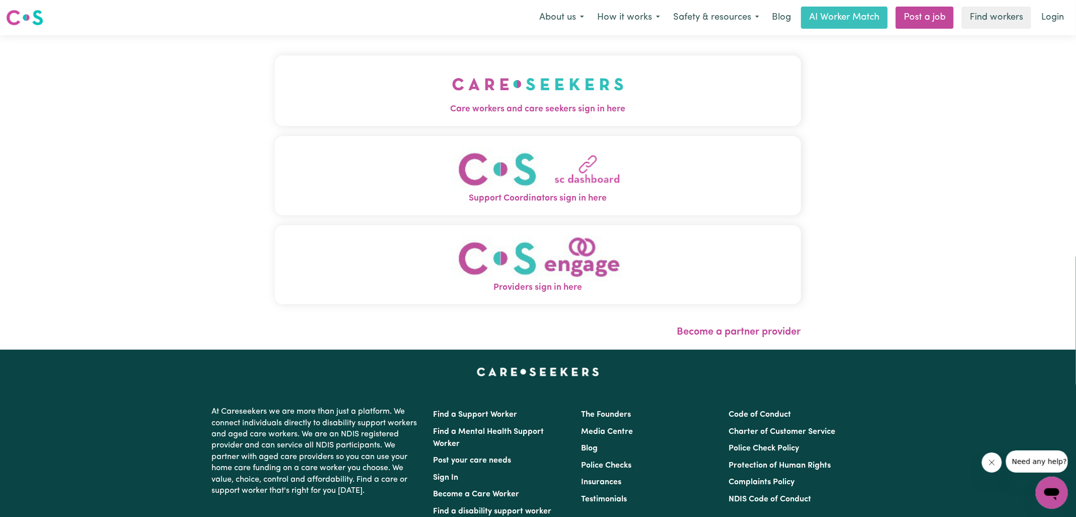
click at [359, 94] on button "Care workers and care seekers sign in here" at bounding box center [538, 90] width 526 height 70
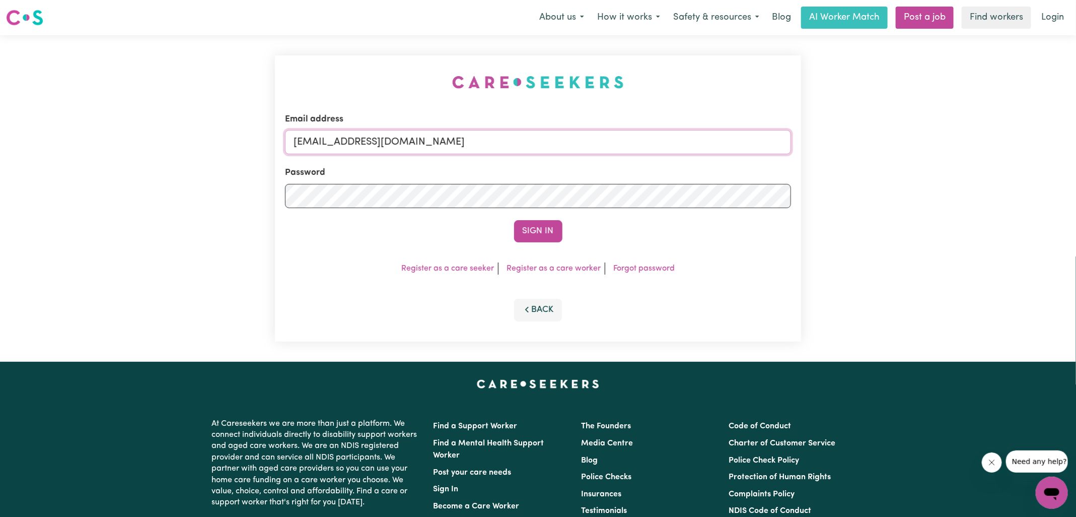
drag, startPoint x: 345, startPoint y: 142, endPoint x: 711, endPoint y: 149, distance: 366.1
click at [711, 149] on input "superuser~grahamwhiteknc@careseekers.com.au" at bounding box center [538, 142] width 506 height 24
type input "superuser~judithwhiteknc@careseekers.com.au"
click at [514, 220] on button "Sign In" at bounding box center [538, 231] width 48 height 22
